Goal: Information Seeking & Learning: Find specific fact

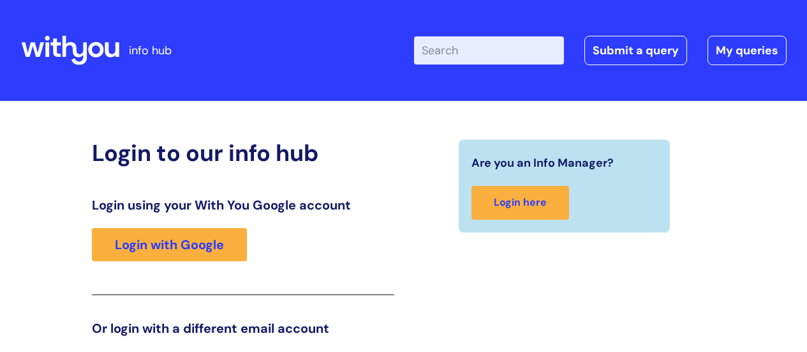
scroll to position [195, 0]
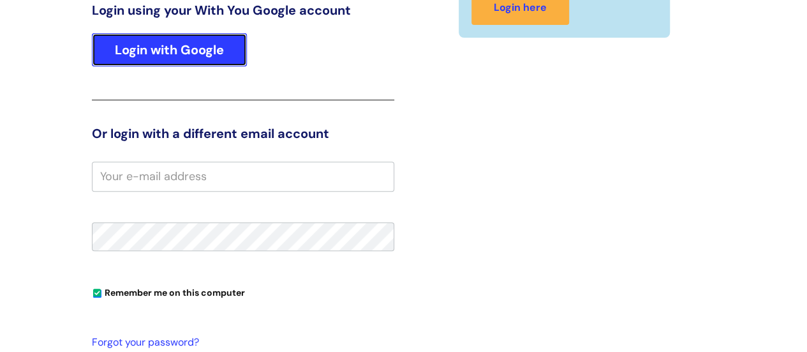
click at [185, 45] on link "Login with Google" at bounding box center [169, 49] width 155 height 33
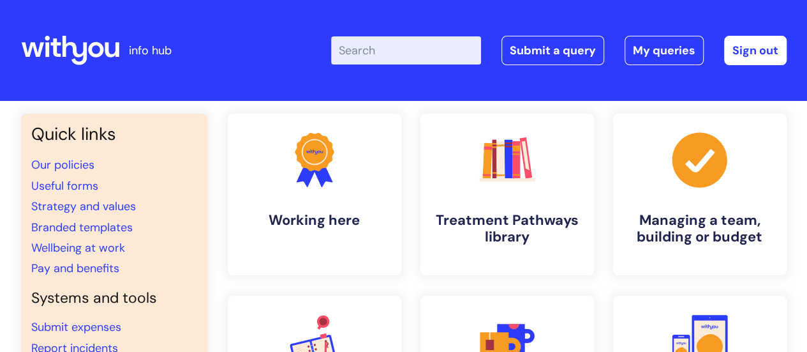
click at [388, 49] on input "Enter your search term here..." at bounding box center [406, 50] width 150 height 28
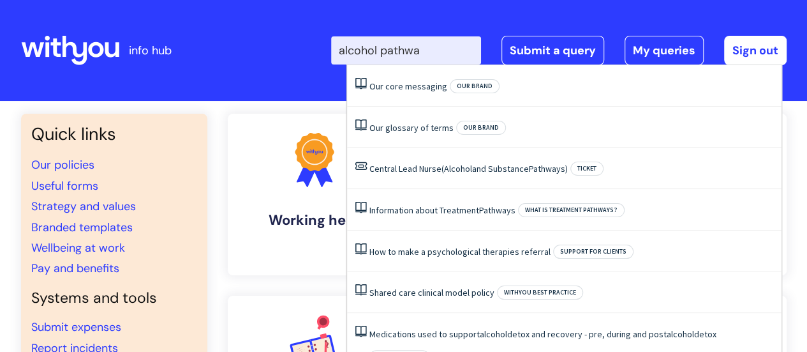
type input "alcohol pathway"
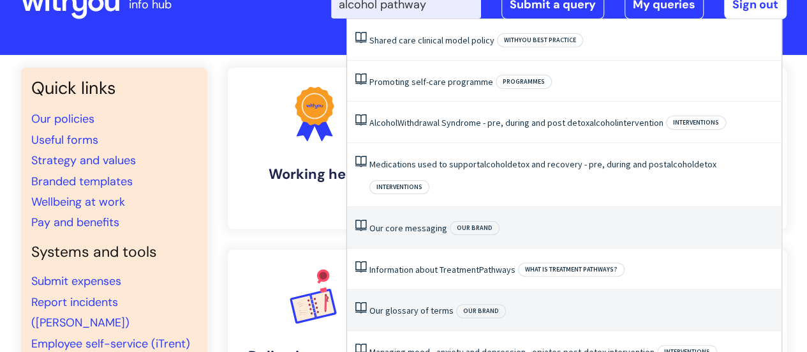
scroll to position [64, 0]
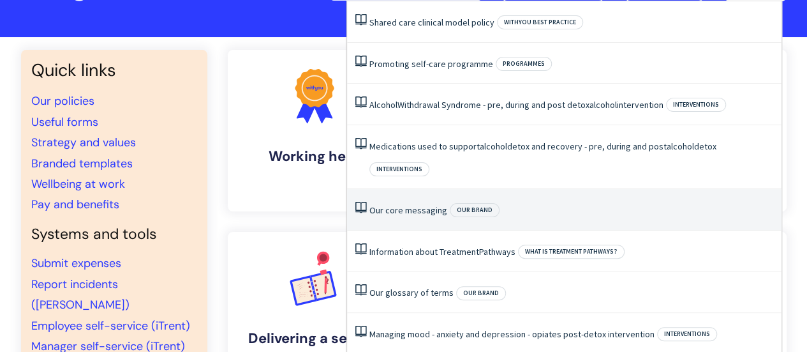
click at [411, 204] on link "Our core messaging" at bounding box center [408, 209] width 78 height 11
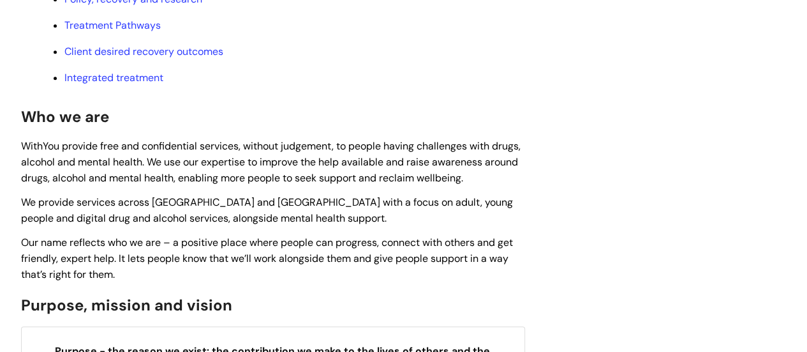
scroll to position [510, 0]
